Goal: Find specific page/section: Find specific page/section

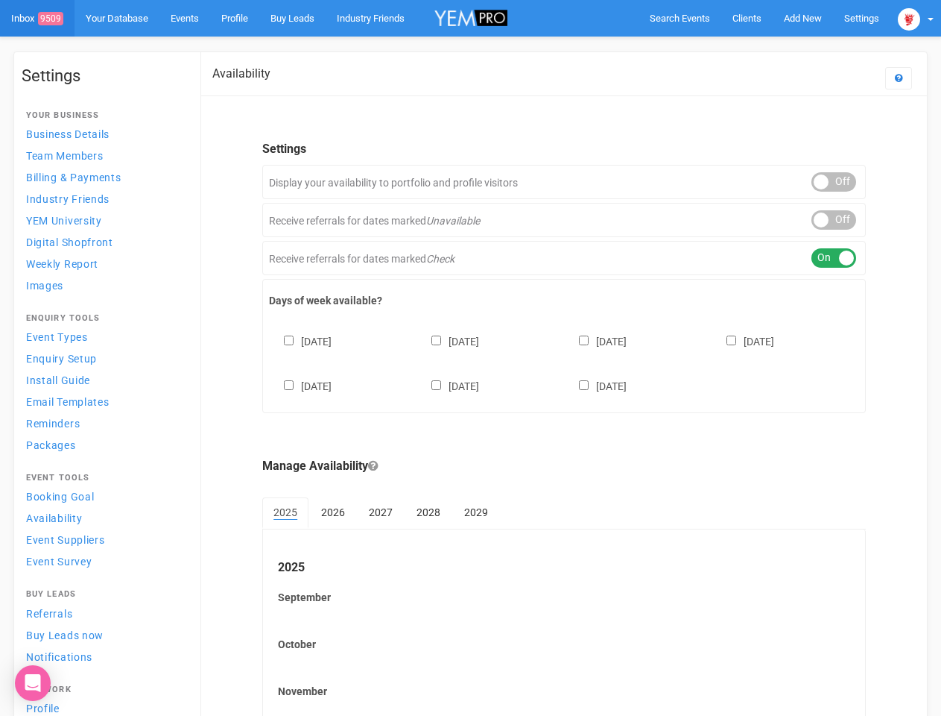
click at [470, 358] on div "[DATE] [DATE] [DATE] [DATE] [DATE] [DATE] [DATE]" at bounding box center [564, 356] width 590 height 89
click at [680, 18] on span "Search Events" at bounding box center [680, 18] width 60 height 11
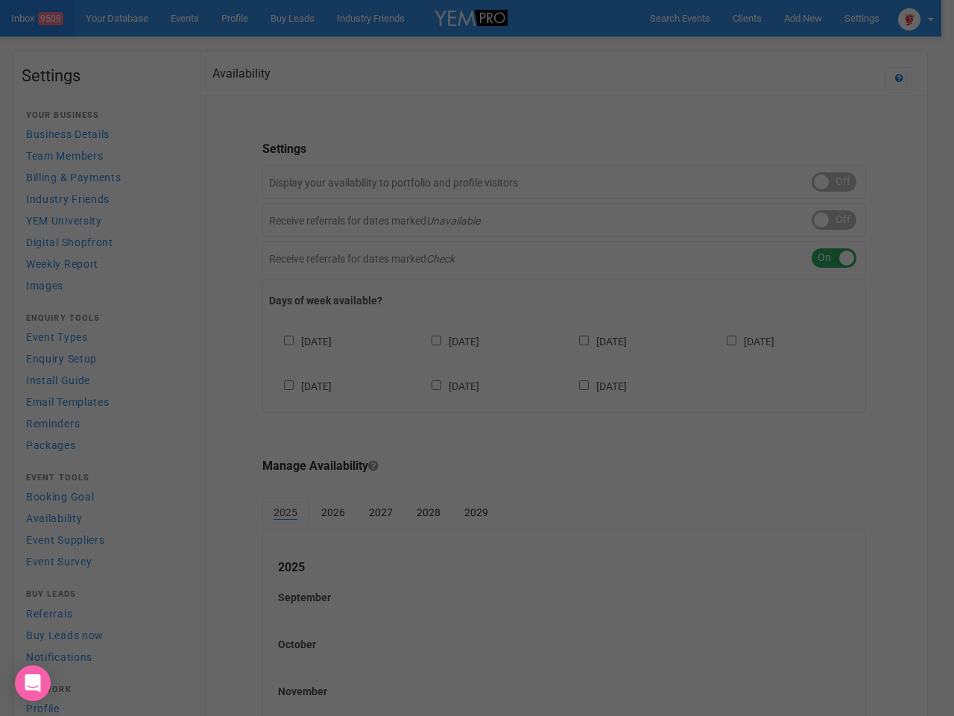
click at [0, 0] on div "Loading..." at bounding box center [0, 0] width 0 height 0
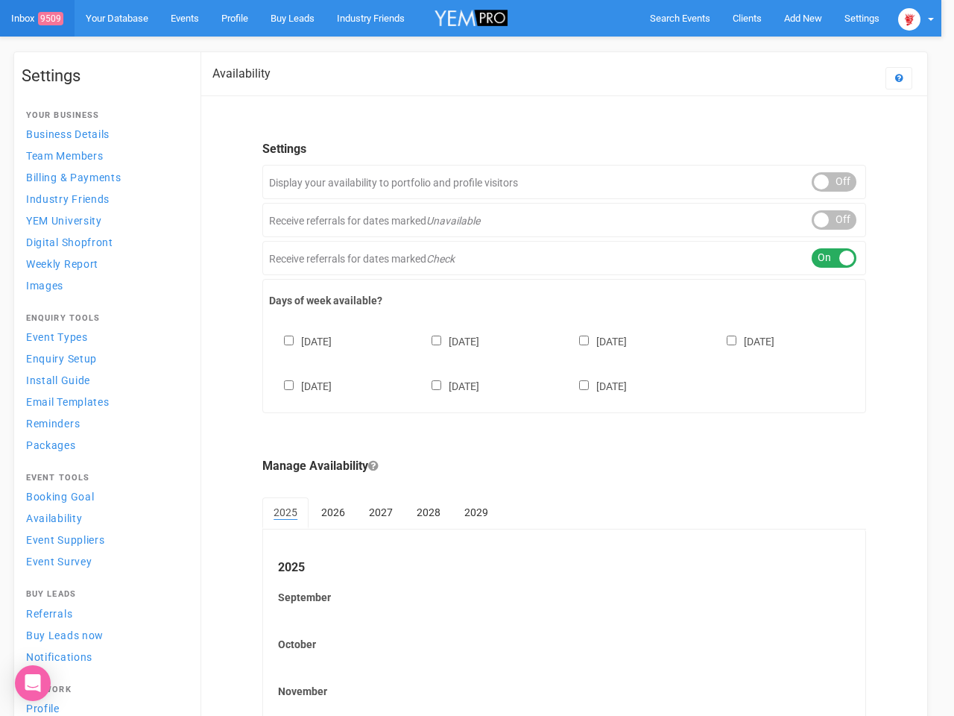
click at [834, 182] on body "Search Events Clients Add New New Client New Event New Enquiry Settings [GEOGRA…" at bounding box center [477, 431] width 954 height 862
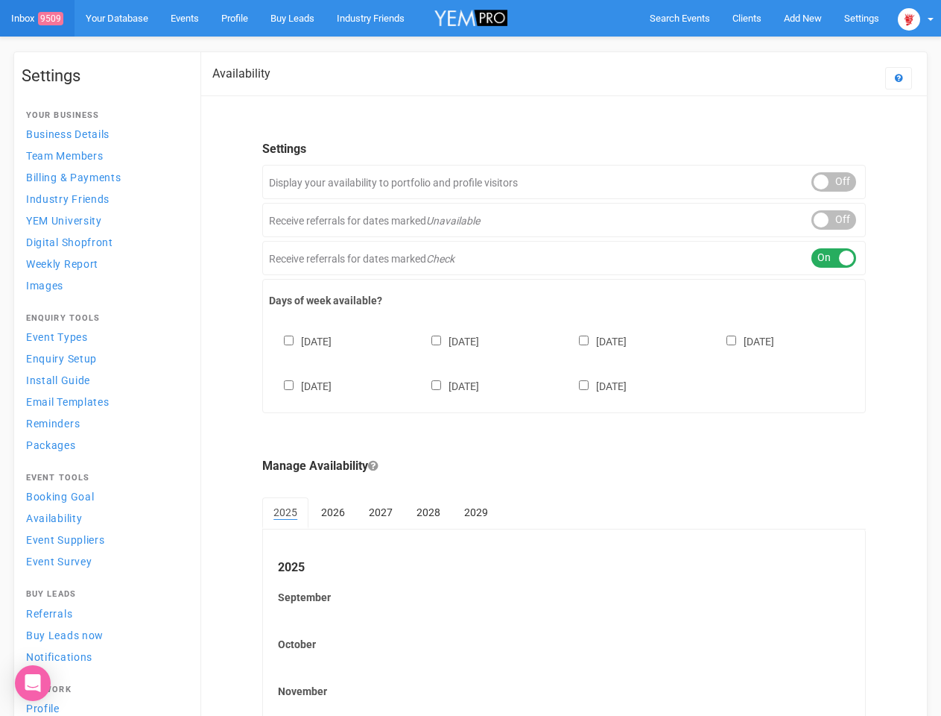
click at [834, 220] on div "ON OFF" at bounding box center [834, 219] width 45 height 19
click at [834, 258] on div "ON OFF" at bounding box center [834, 257] width 45 height 19
click at [564, 362] on div "[DATE] [DATE] [DATE] [DATE] [DATE] [DATE] [DATE]" at bounding box center [564, 356] width 590 height 89
